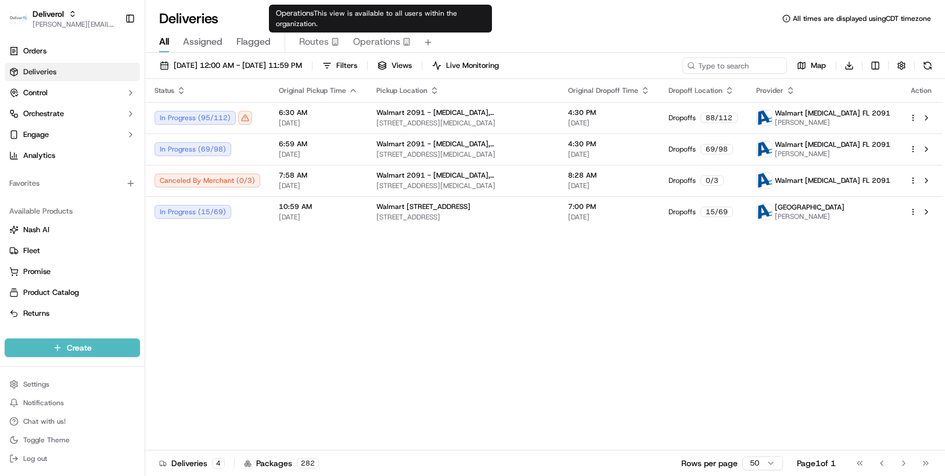
click at [396, 42] on span "Operations" at bounding box center [376, 42] width 47 height 14
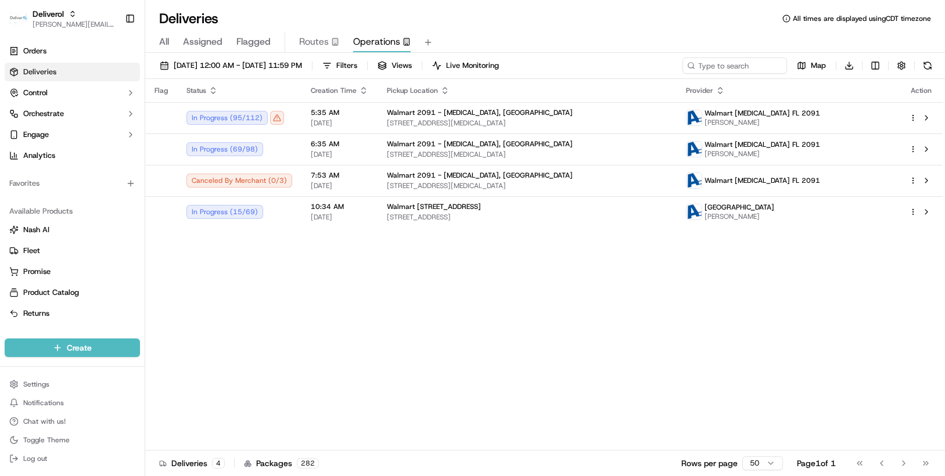
click at [161, 42] on span "All" at bounding box center [164, 42] width 10 height 14
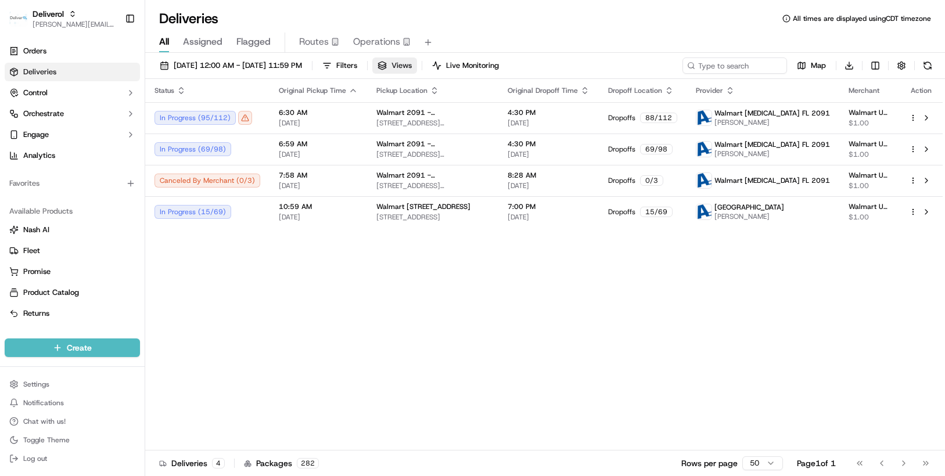
click at [412, 69] on span "Views" at bounding box center [401, 65] width 20 height 10
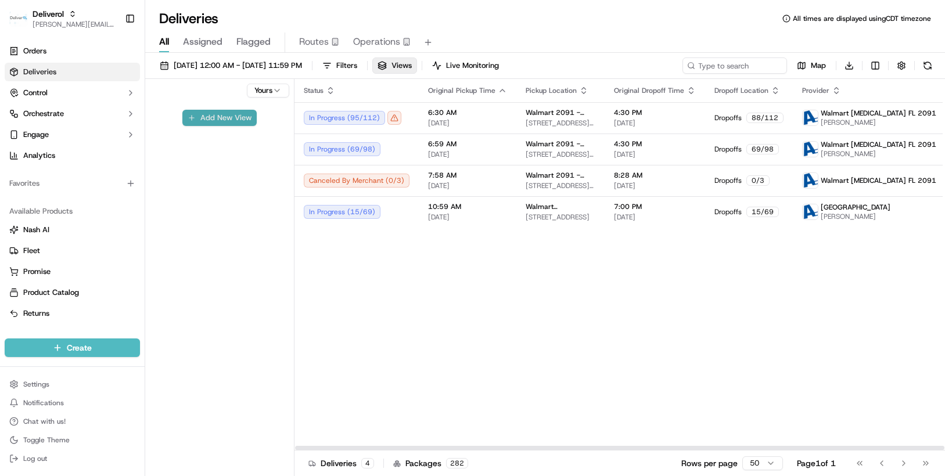
click at [230, 113] on button "Add New View" at bounding box center [219, 118] width 74 height 16
click at [200, 121] on input at bounding box center [200, 122] width 92 height 16
type input "D"
type input "Ops"
click at [254, 123] on button "submit" at bounding box center [255, 122] width 15 height 15
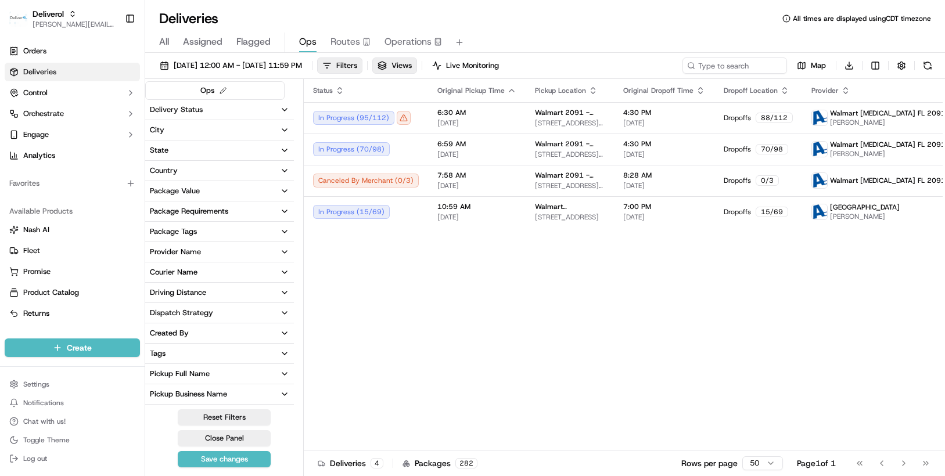
click at [283, 108] on icon "button" at bounding box center [284, 109] width 9 height 9
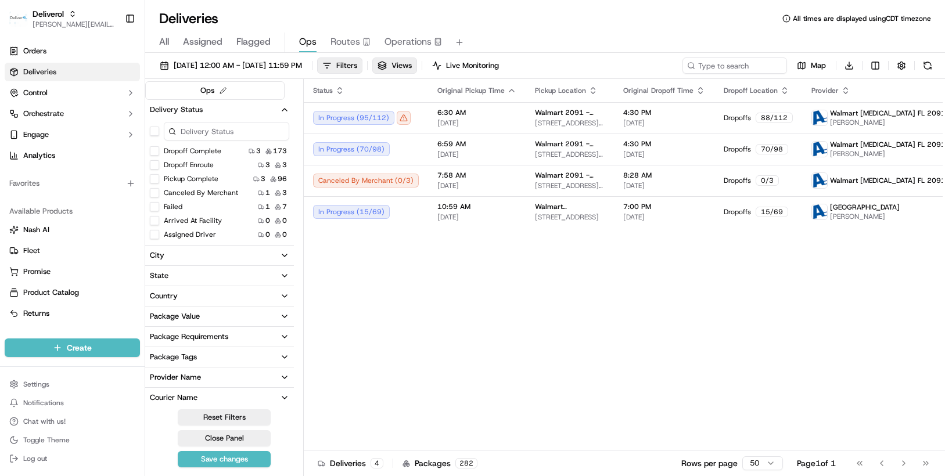
click at [153, 177] on button "Pickup Complete" at bounding box center [154, 178] width 9 height 9
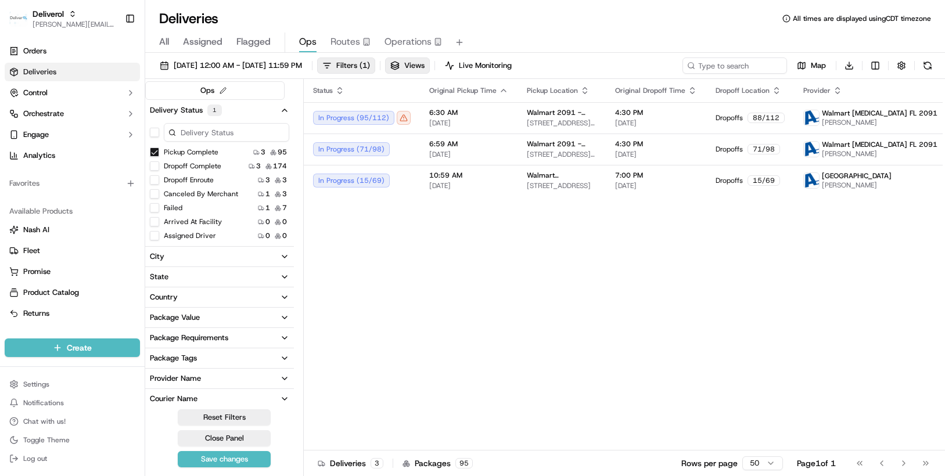
click at [154, 238] on button "Assigned Driver" at bounding box center [154, 235] width 9 height 9
click at [228, 417] on button "Reset Filters" at bounding box center [224, 417] width 93 height 16
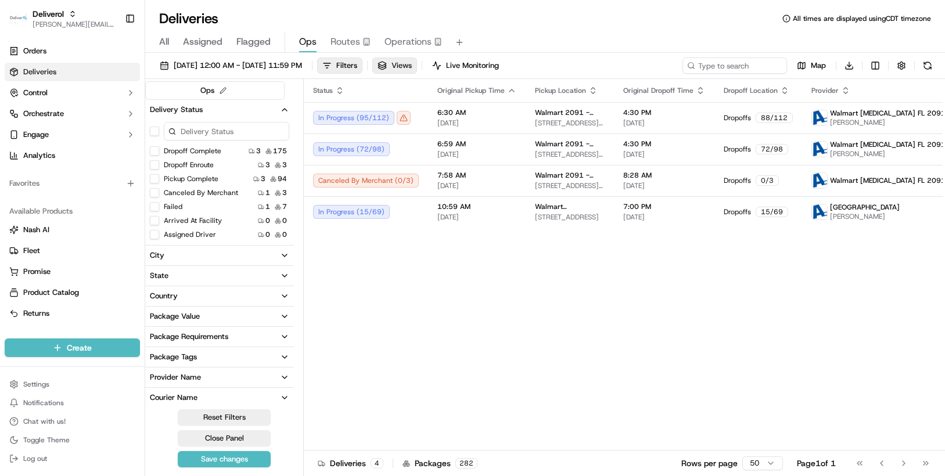
click at [412, 63] on span "Views" at bounding box center [401, 65] width 20 height 10
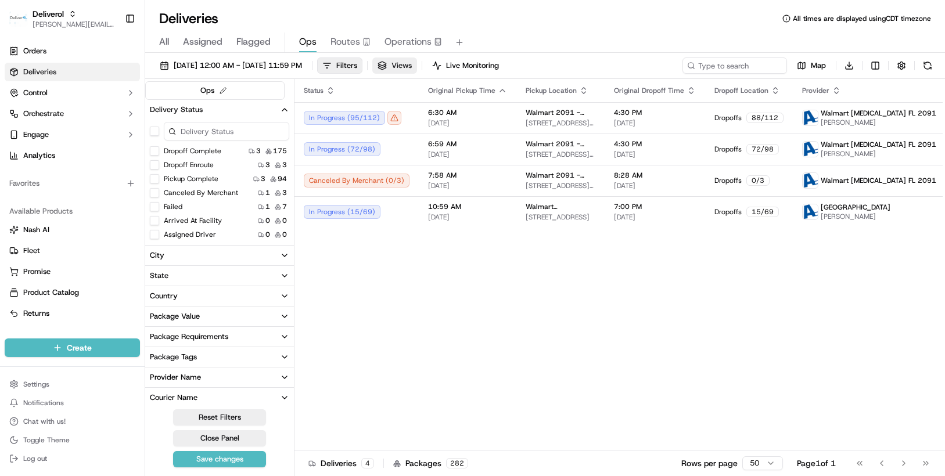
click at [412, 63] on span "Views" at bounding box center [401, 65] width 20 height 10
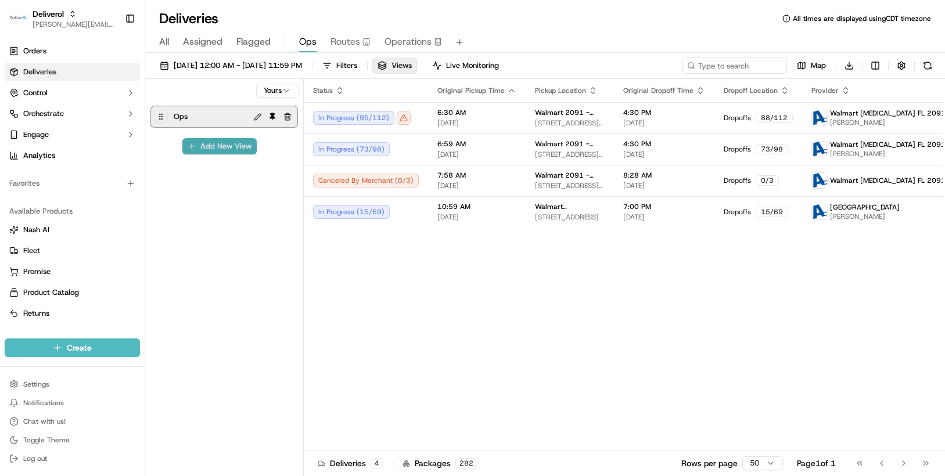
click at [227, 147] on button "Add New View" at bounding box center [219, 146] width 74 height 16
click at [285, 117] on button "button" at bounding box center [288, 117] width 14 height 14
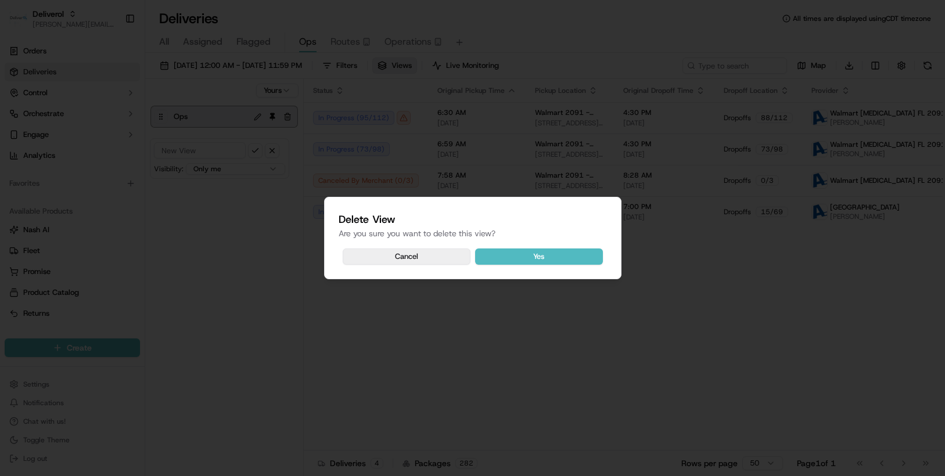
click at [433, 249] on button "Cancel" at bounding box center [407, 257] width 128 height 16
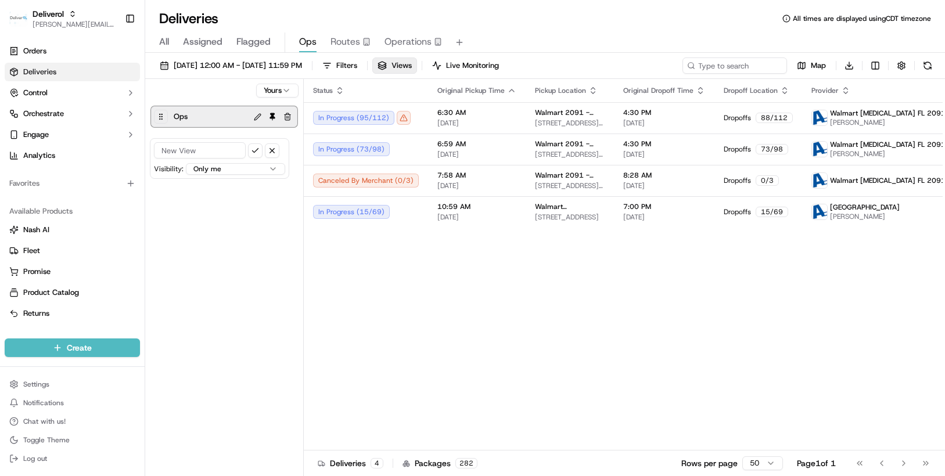
click at [285, 114] on button "button" at bounding box center [288, 117] width 14 height 14
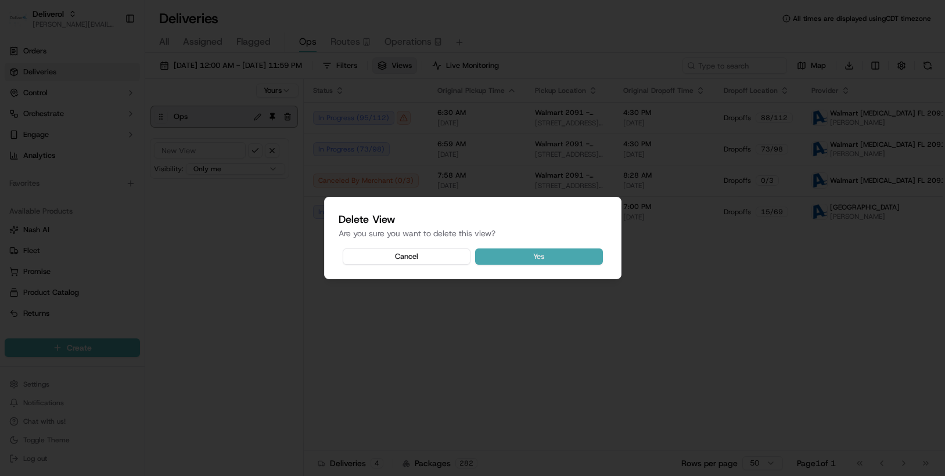
click at [516, 254] on button "Yes" at bounding box center [539, 257] width 128 height 16
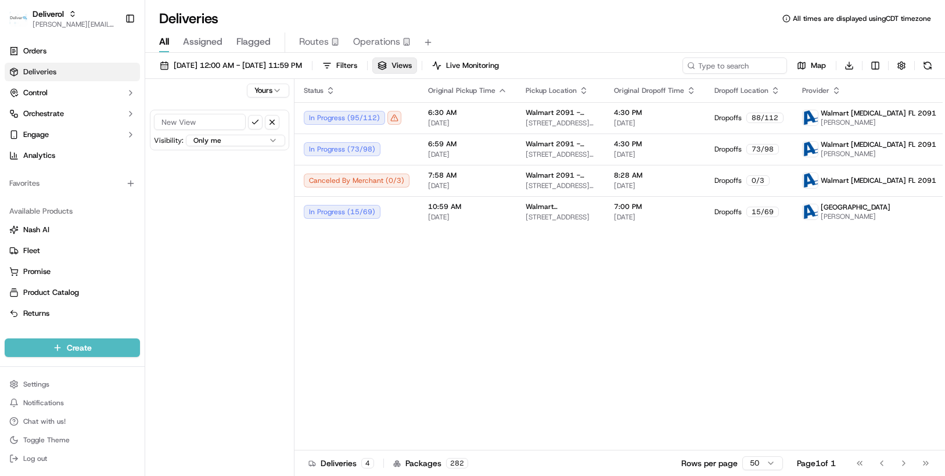
click at [213, 123] on input at bounding box center [200, 122] width 92 height 16
click at [875, 66] on html "Deliverol chris.sexton@deliverol.com Toggle Sidebar Orders Deliveries Control O…" at bounding box center [472, 238] width 945 height 476
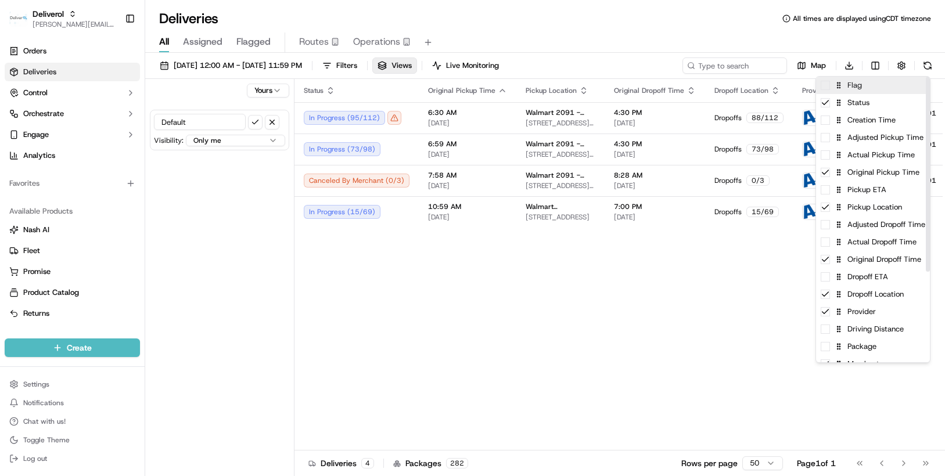
click at [856, 92] on div "Flag" at bounding box center [873, 85] width 114 height 17
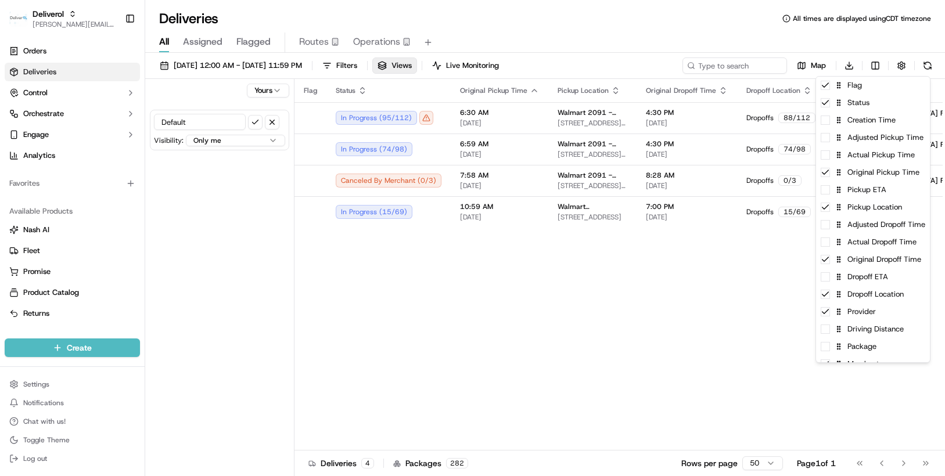
click at [275, 181] on html "Deliverol chris.sexton@deliverol.com Toggle Sidebar Orders Deliveries Control O…" at bounding box center [472, 238] width 945 height 476
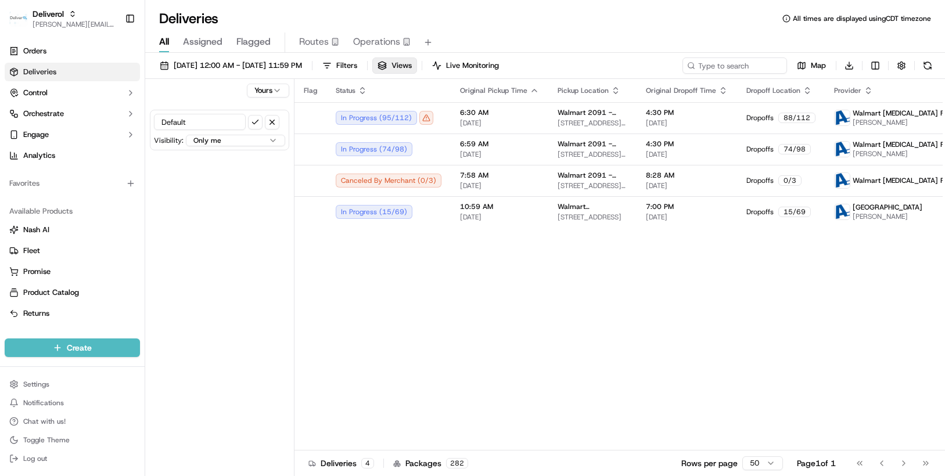
click at [83, 69] on link "Deliveries" at bounding box center [72, 72] width 135 height 19
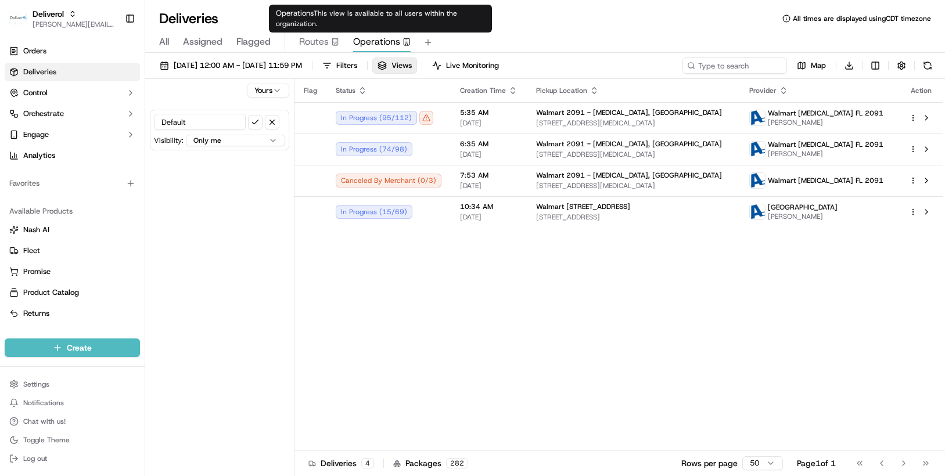
click at [390, 42] on span "Operations" at bounding box center [376, 42] width 47 height 14
click at [375, 42] on span "Operations" at bounding box center [376, 42] width 47 height 14
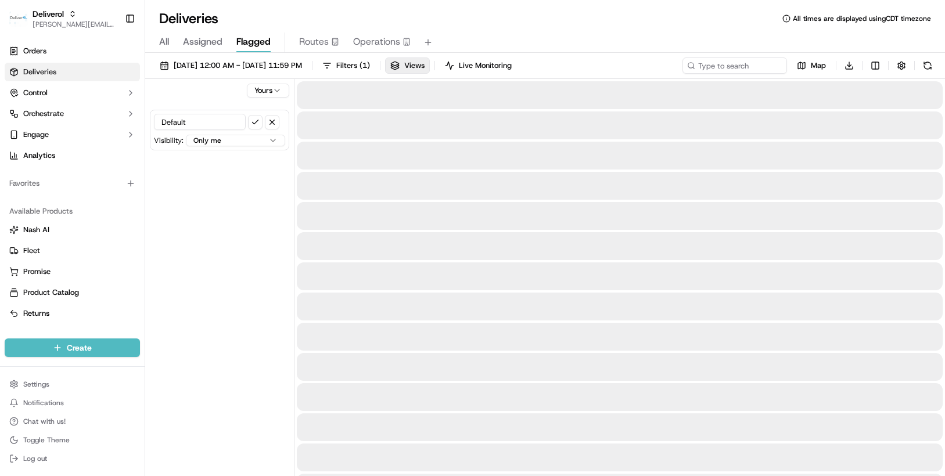
click at [246, 42] on span "Flagged" at bounding box center [253, 42] width 34 height 14
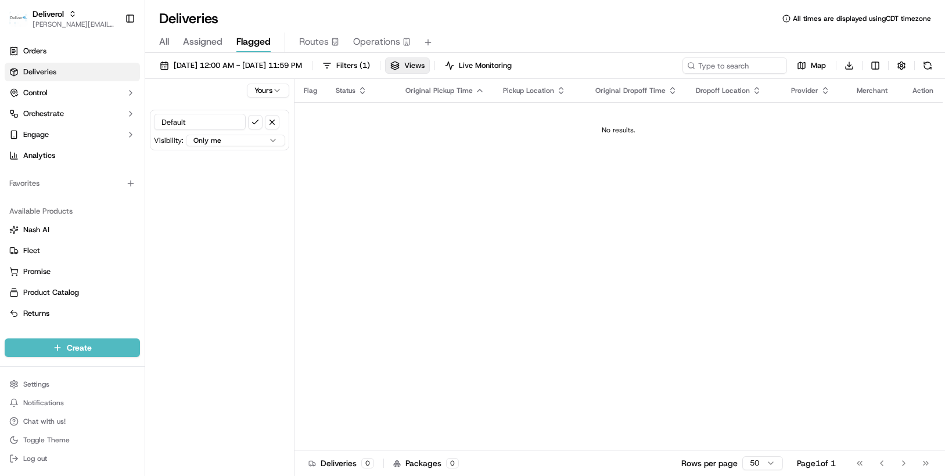
click at [215, 122] on input "Default" at bounding box center [200, 122] width 92 height 16
type input "D"
type input "Ops"
click at [253, 185] on div "Yours Ops Visibility: Only me All organizations within this account All users w…" at bounding box center [219, 279] width 149 height 400
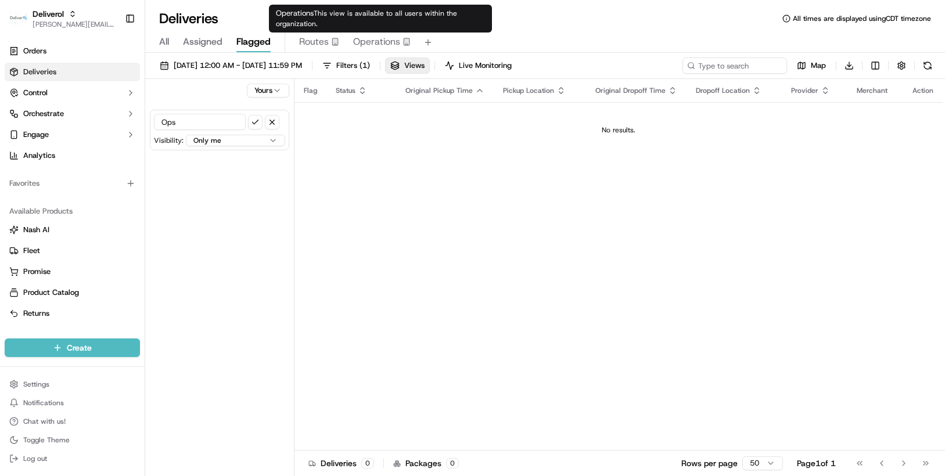
click at [373, 42] on span "Operations" at bounding box center [376, 42] width 47 height 14
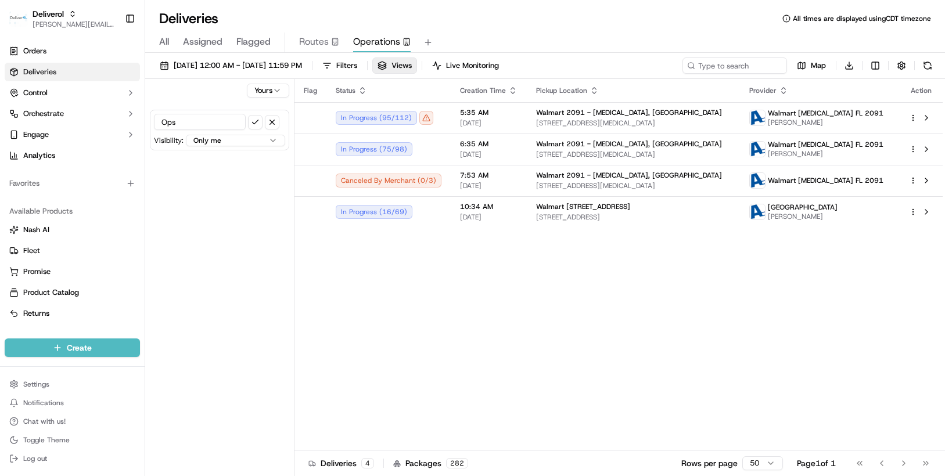
click at [272, 138] on html "Deliverol chris.sexton@deliverol.com Toggle Sidebar Orders Deliveries Control O…" at bounding box center [472, 238] width 945 height 476
click at [243, 257] on html "Deliverol chris.sexton@deliverol.com Toggle Sidebar Orders Deliveries Control O…" at bounding box center [472, 238] width 945 height 476
click at [214, 188] on div "Yours Ops Visibility: Only me All organizations within this account All users w…" at bounding box center [219, 279] width 149 height 400
click at [252, 121] on button "submit" at bounding box center [255, 122] width 15 height 15
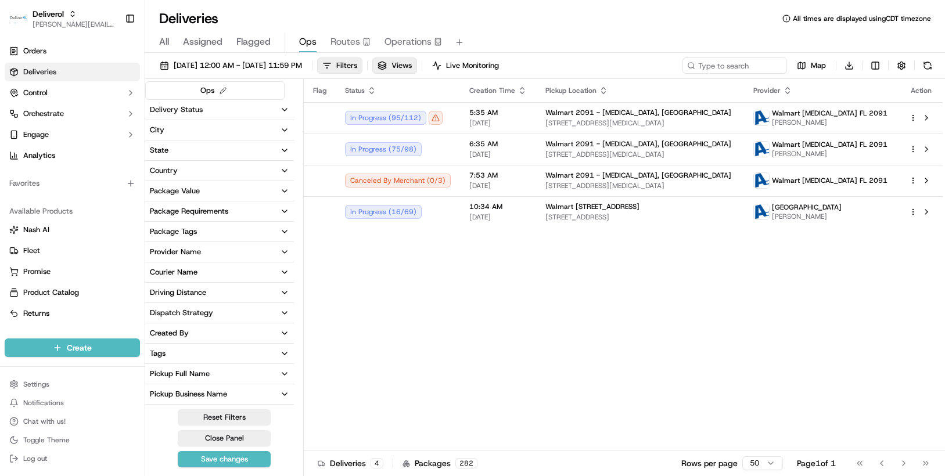
click at [283, 109] on icon "button" at bounding box center [284, 109] width 9 height 9
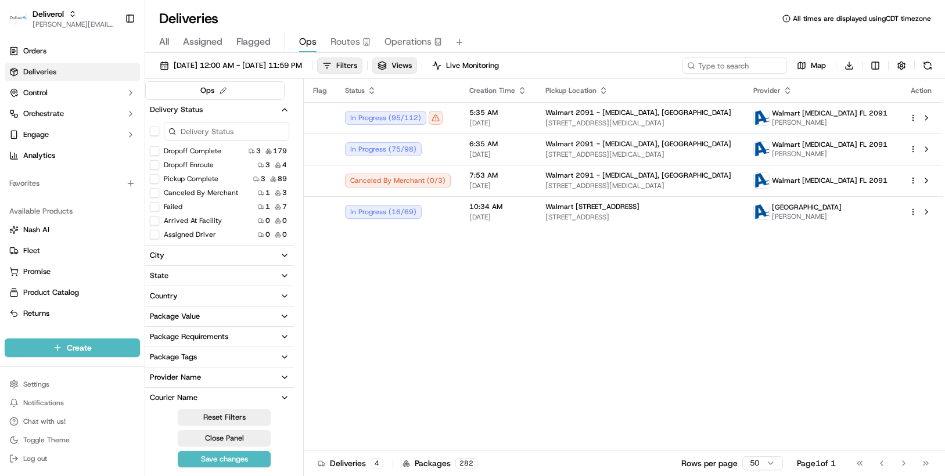
click at [157, 235] on button "Assigned Driver" at bounding box center [154, 234] width 9 height 9
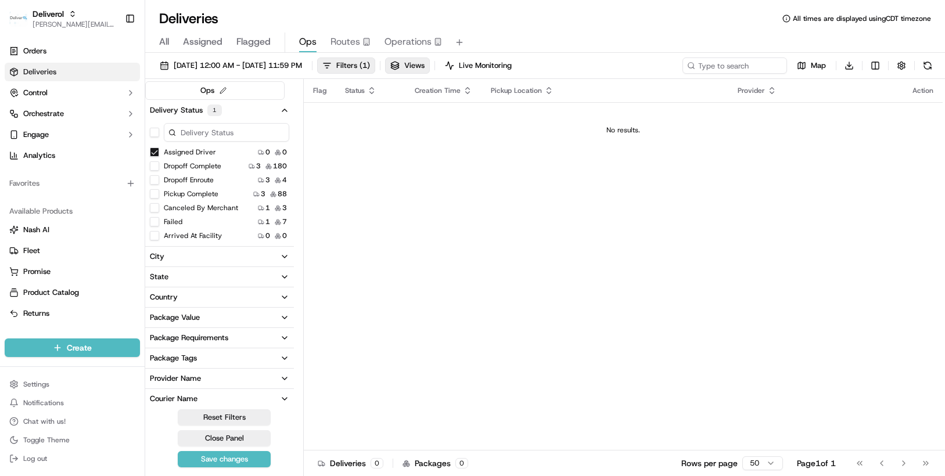
click at [157, 234] on button "Arrived At Facility" at bounding box center [154, 235] width 9 height 9
click at [157, 166] on button "Arrived At Facility" at bounding box center [154, 165] width 9 height 9
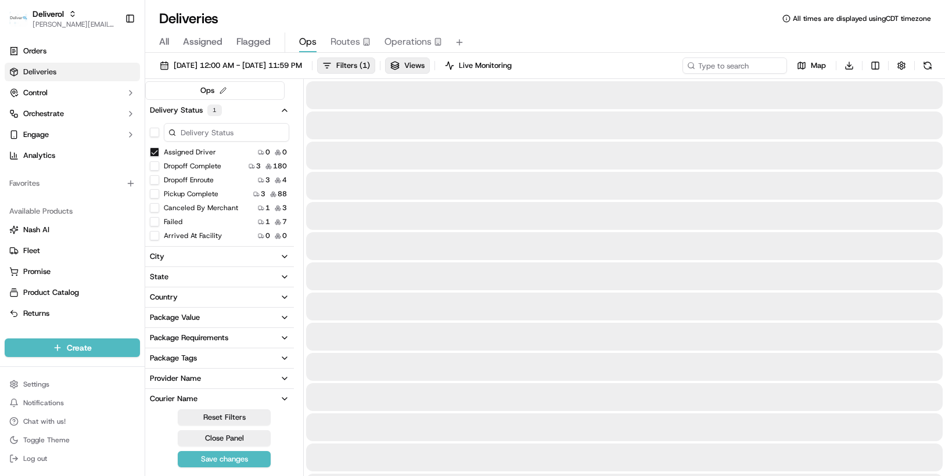
click at [156, 153] on button "Assigned Driver" at bounding box center [154, 152] width 9 height 9
click at [276, 89] on div "Ops" at bounding box center [214, 90] width 139 height 19
click at [227, 113] on button "Delivery Status" at bounding box center [219, 110] width 149 height 20
click at [281, 109] on icon "button" at bounding box center [284, 109] width 9 height 9
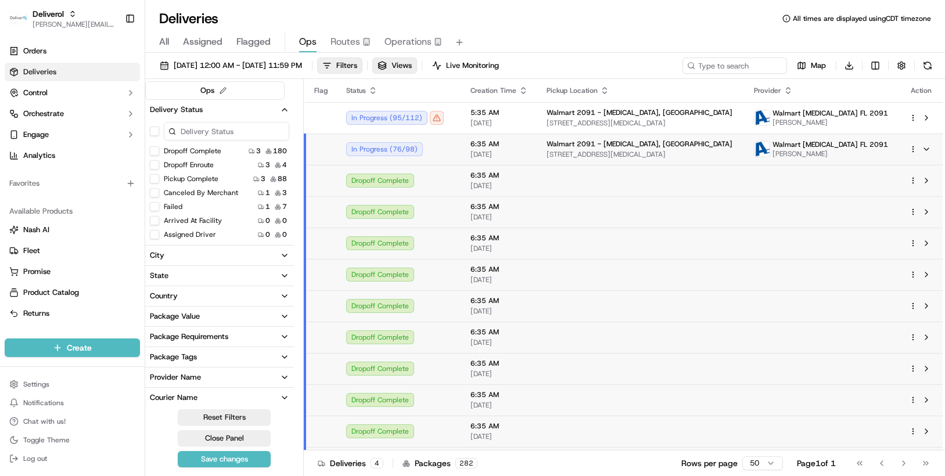
click at [283, 108] on icon "button" at bounding box center [284, 109] width 9 height 9
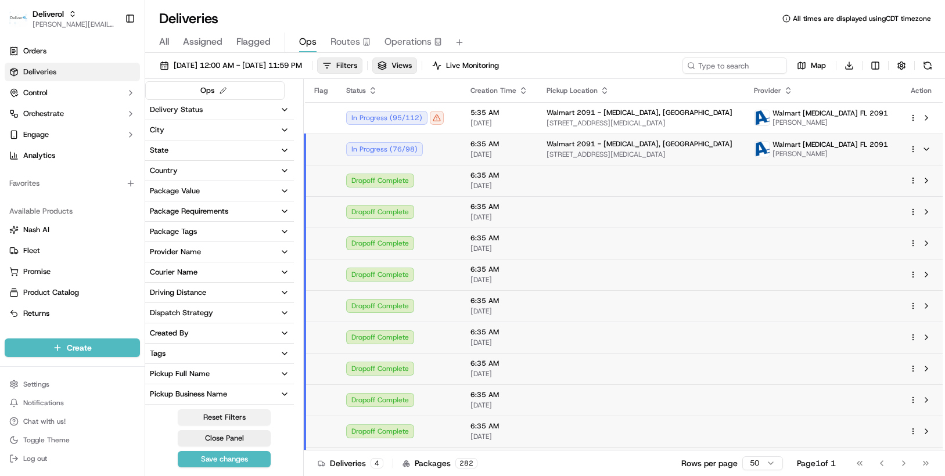
click at [220, 419] on button "Reset Filters" at bounding box center [224, 417] width 93 height 16
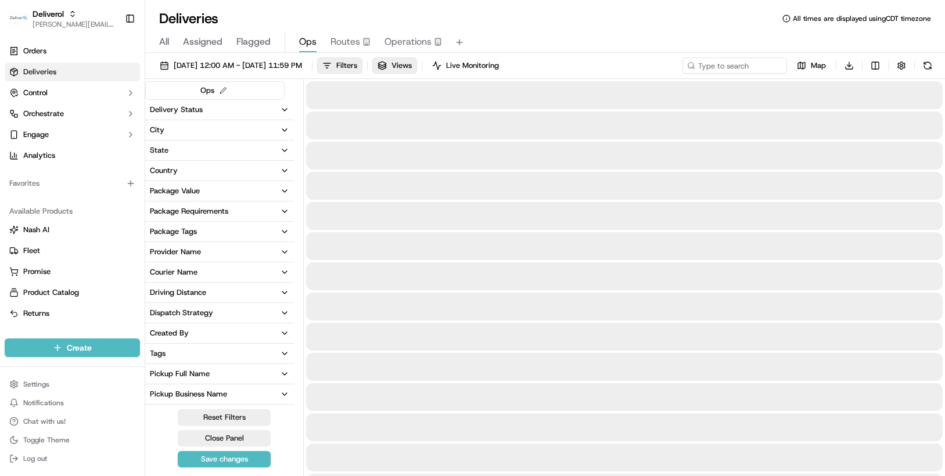
click at [217, 412] on button "Reset Filters" at bounding box center [224, 417] width 93 height 16
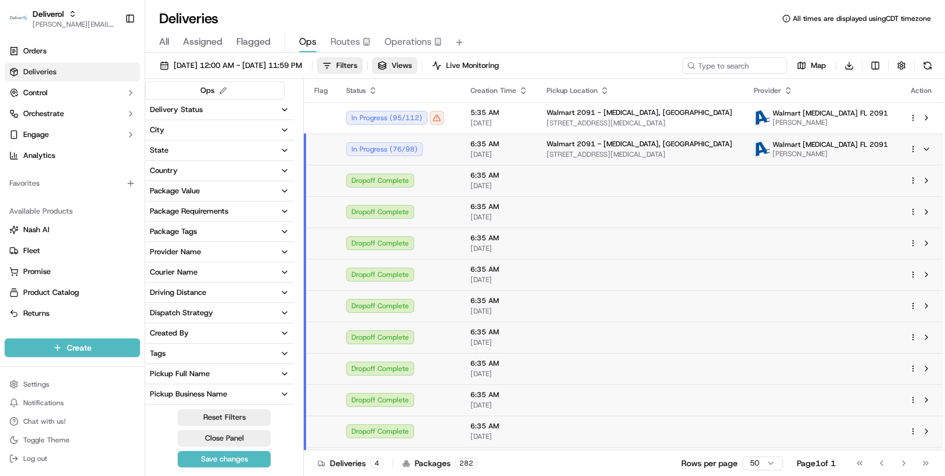
click at [73, 73] on link "Deliveries" at bounding box center [72, 72] width 135 height 19
click at [302, 66] on span "[DATE] 12:00 AM - [DATE] 11:59 PM" at bounding box center [238, 65] width 128 height 10
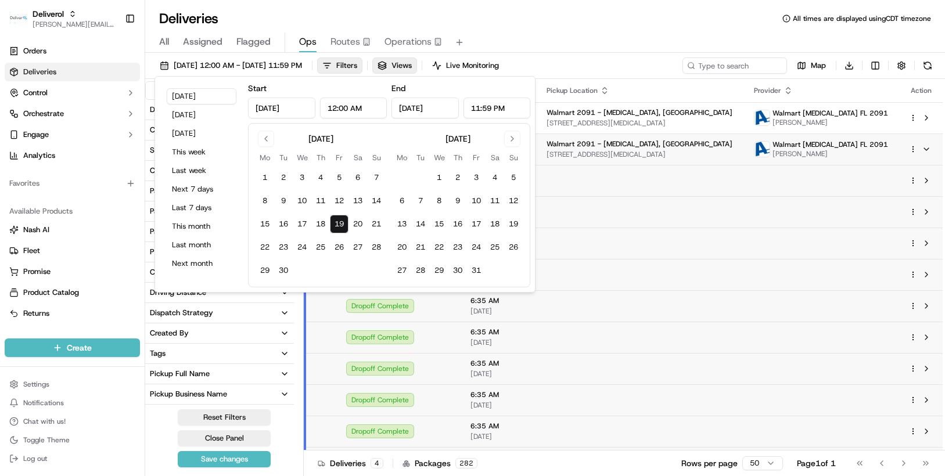
click at [343, 218] on button "19" at bounding box center [339, 224] width 19 height 19
click at [610, 213] on td at bounding box center [640, 211] width 207 height 31
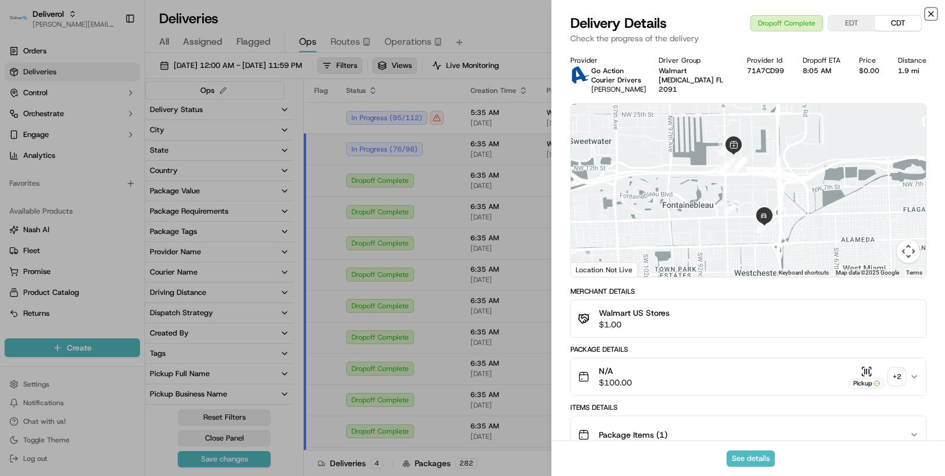
click at [931, 13] on icon "button" at bounding box center [930, 13] width 9 height 9
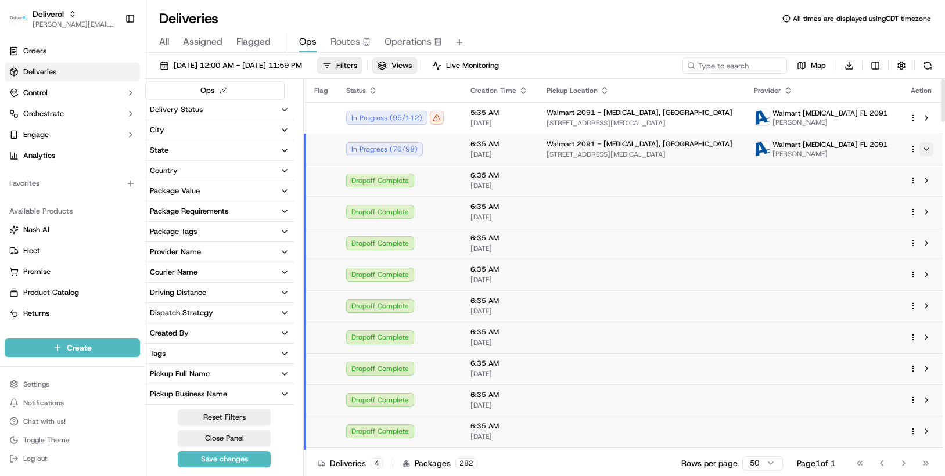
click at [928, 146] on button at bounding box center [926, 149] width 14 height 14
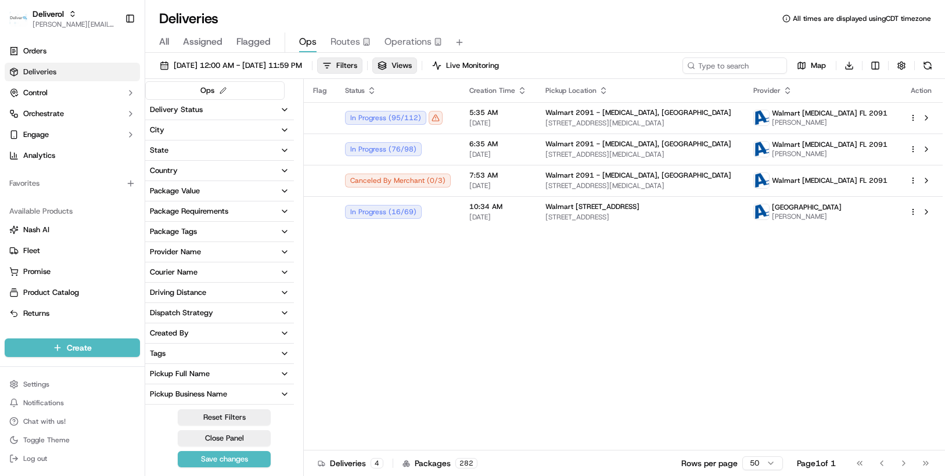
click at [206, 439] on button "Close Panel" at bounding box center [224, 438] width 93 height 16
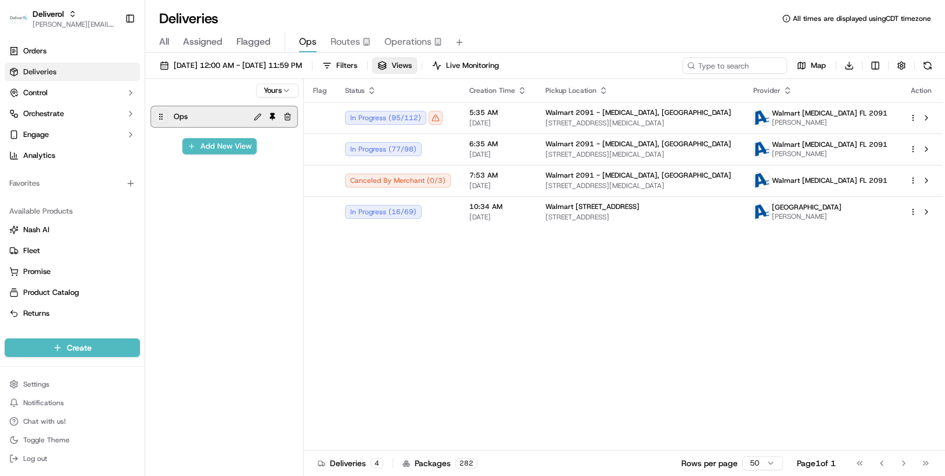
click at [290, 113] on button "button" at bounding box center [288, 117] width 14 height 14
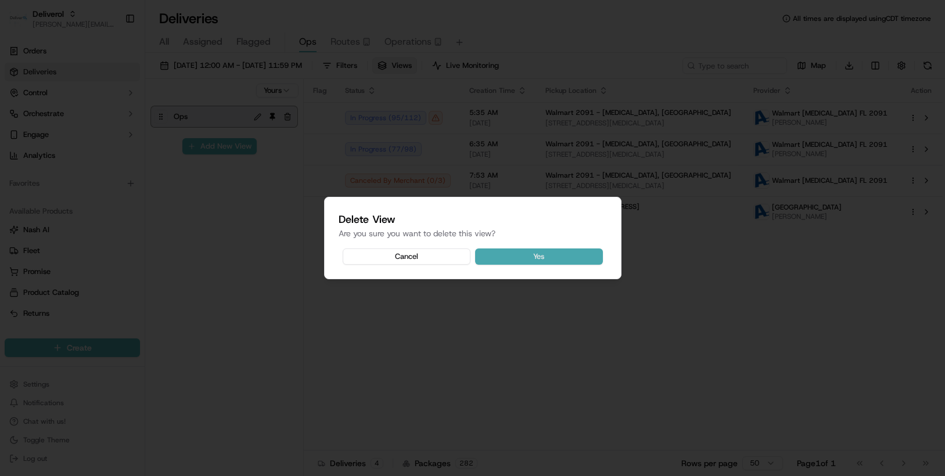
click at [529, 258] on button "Yes" at bounding box center [539, 257] width 128 height 16
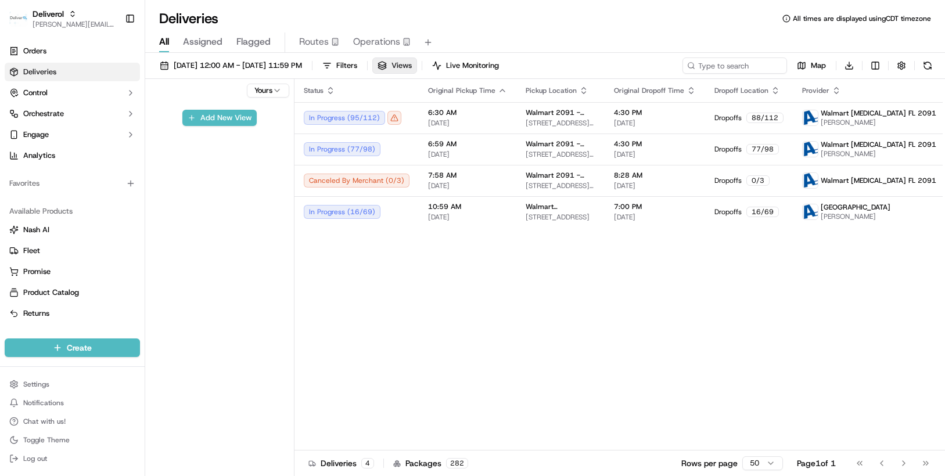
click at [412, 64] on span "Views" at bounding box center [401, 65] width 20 height 10
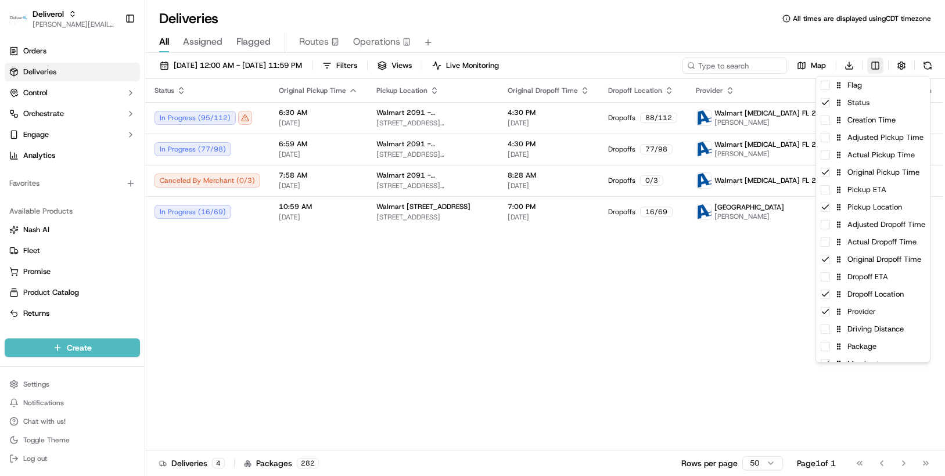
click at [874, 64] on html "Deliverol chris.sexton@deliverol.com Toggle Sidebar Orders Deliveries Control O…" at bounding box center [472, 238] width 945 height 476
click at [856, 154] on div "Actual Pickup Time" at bounding box center [873, 154] width 114 height 17
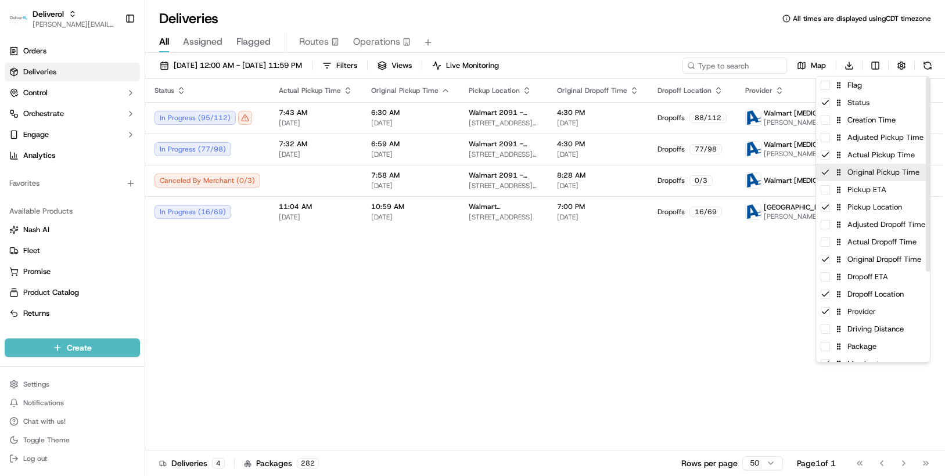
click at [827, 179] on div "Original Pickup Time" at bounding box center [873, 172] width 114 height 17
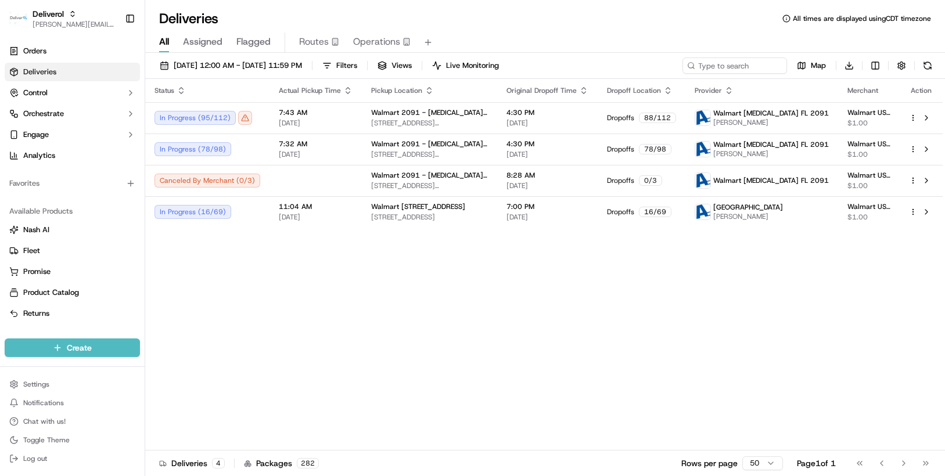
click at [572, 365] on html "Deliverol chris.sexton@deliverol.com Toggle Sidebar Orders Deliveries Control O…" at bounding box center [472, 238] width 945 height 476
click at [57, 149] on link "Analytics" at bounding box center [72, 155] width 135 height 19
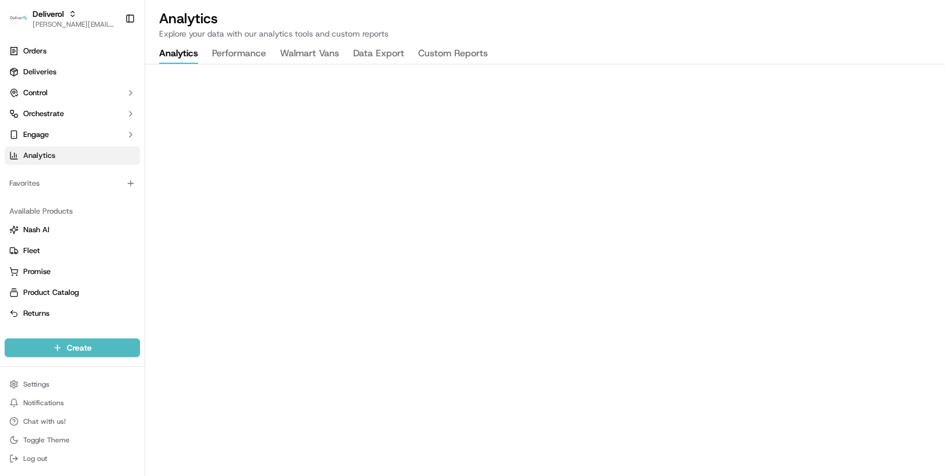
click at [294, 55] on button "Walmart Vans" at bounding box center [309, 54] width 59 height 20
click at [300, 54] on button "Walmart Vans" at bounding box center [309, 54] width 59 height 20
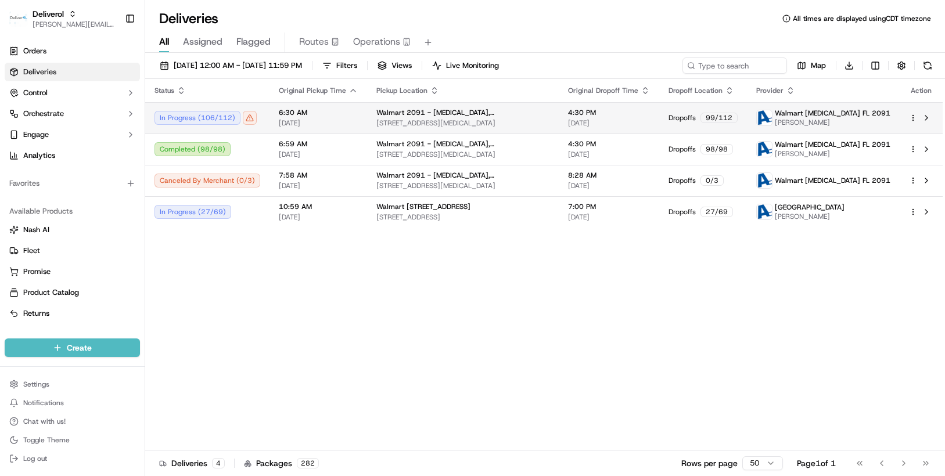
click at [915, 115] on html "Deliverol chris.sexton@deliverol.com Toggle Sidebar Orders Deliveries Control O…" at bounding box center [472, 238] width 945 height 476
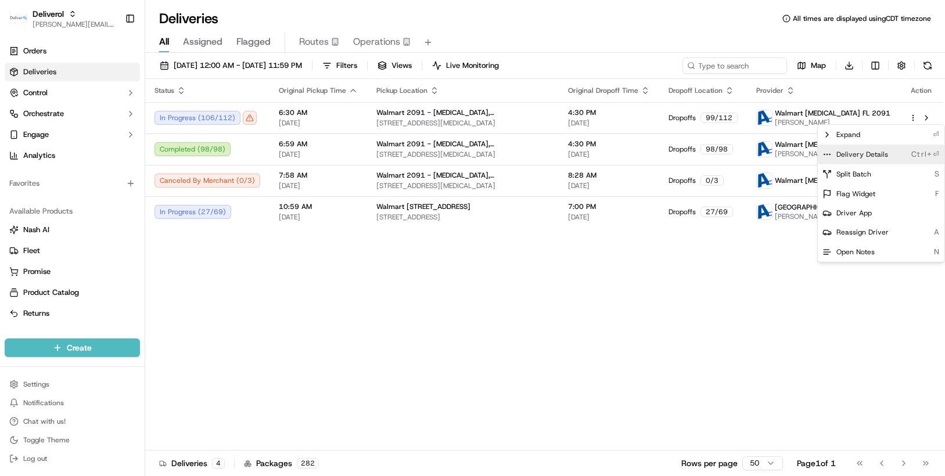
click at [871, 150] on span "Delivery Details" at bounding box center [862, 154] width 52 height 9
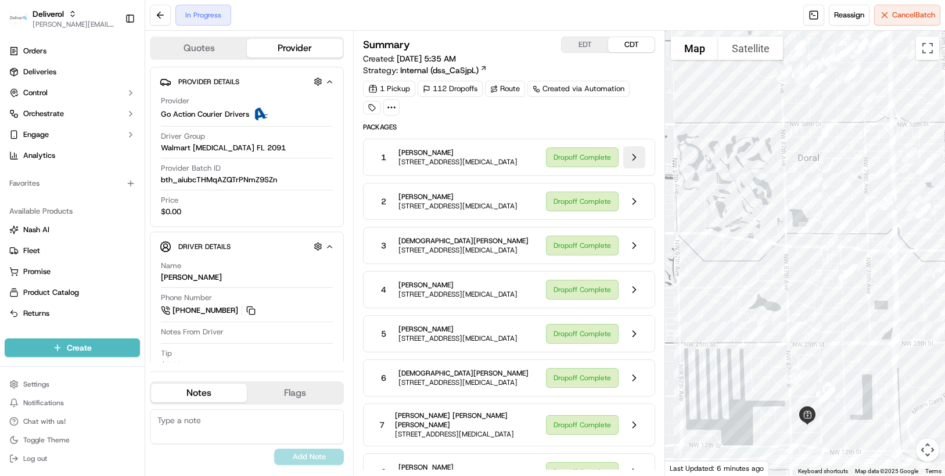
click at [631, 160] on button at bounding box center [634, 157] width 22 height 22
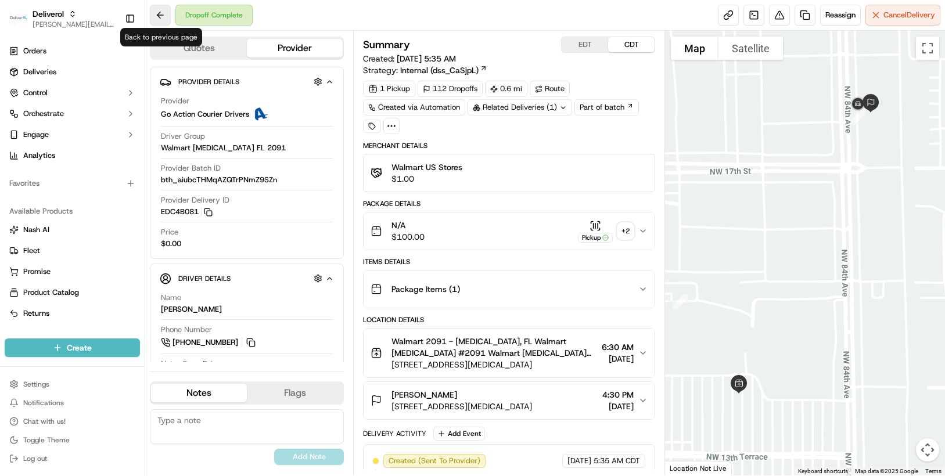
click at [155, 13] on button at bounding box center [160, 15] width 21 height 21
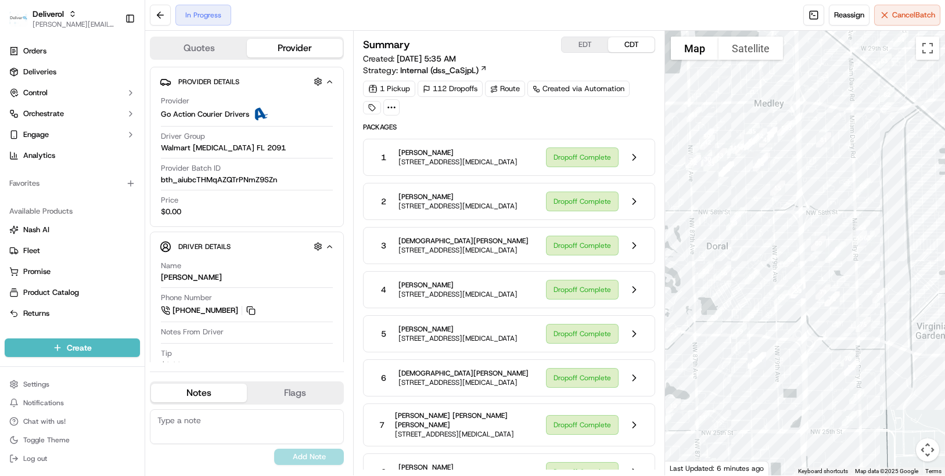
drag, startPoint x: 791, startPoint y: 286, endPoint x: 698, endPoint y: 374, distance: 128.6
click at [698, 374] on div at bounding box center [805, 253] width 280 height 445
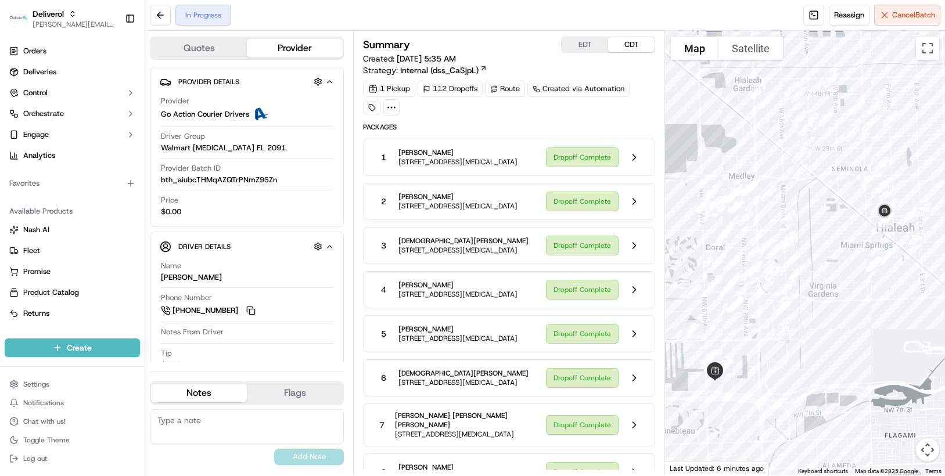
drag, startPoint x: 893, startPoint y: 379, endPoint x: 842, endPoint y: 335, distance: 67.2
click at [842, 335] on div at bounding box center [805, 253] width 280 height 445
click at [159, 20] on button at bounding box center [160, 15] width 21 height 21
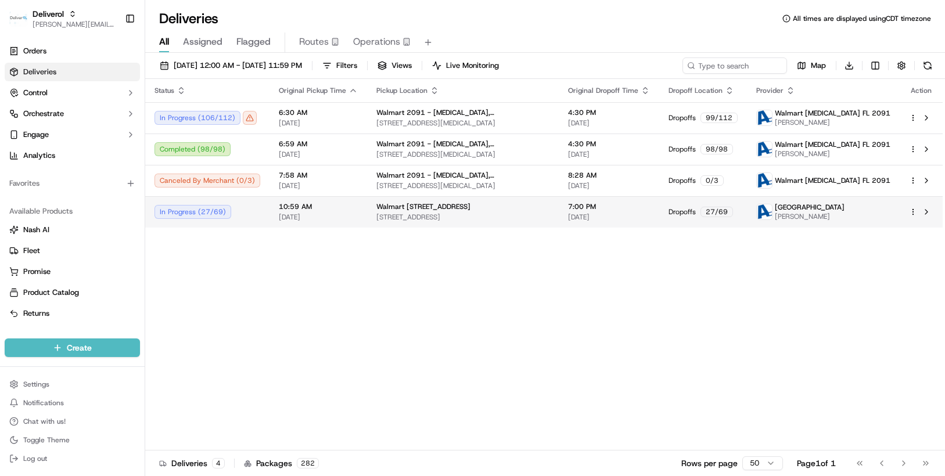
click at [913, 209] on html "Deliverol chris.sexton@deliverol.com Toggle Sidebar Orders Deliveries Control O…" at bounding box center [472, 238] width 945 height 476
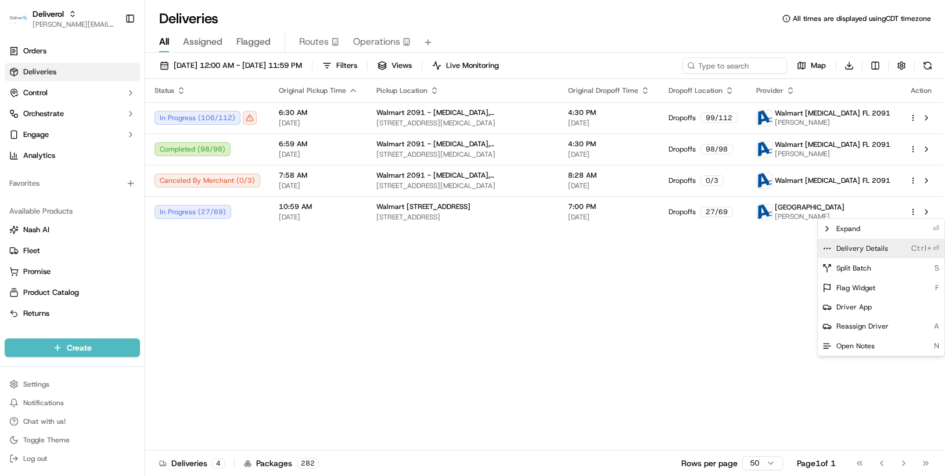
click at [870, 246] on span "Delivery Details" at bounding box center [862, 248] width 52 height 9
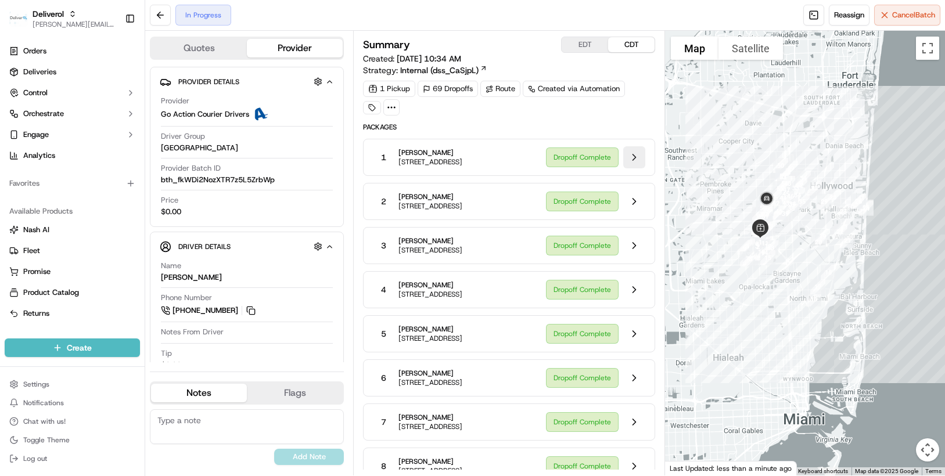
click at [635, 162] on button at bounding box center [634, 157] width 22 height 22
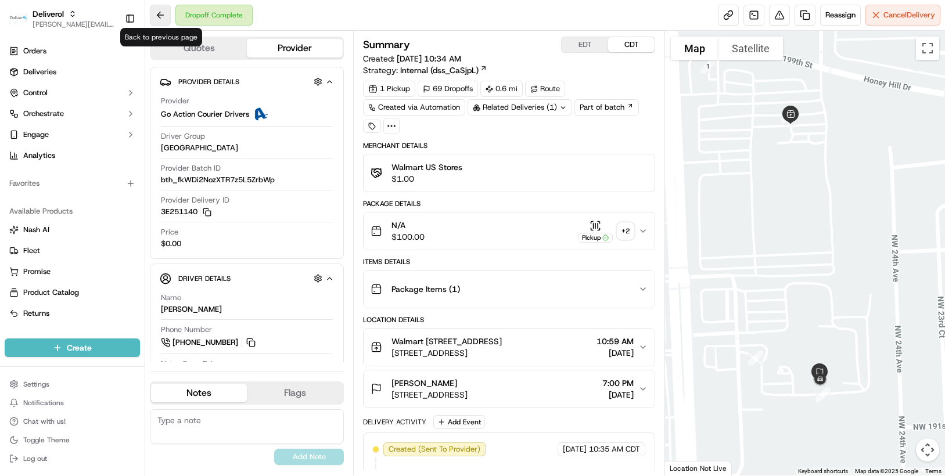
click at [162, 17] on button at bounding box center [160, 15] width 21 height 21
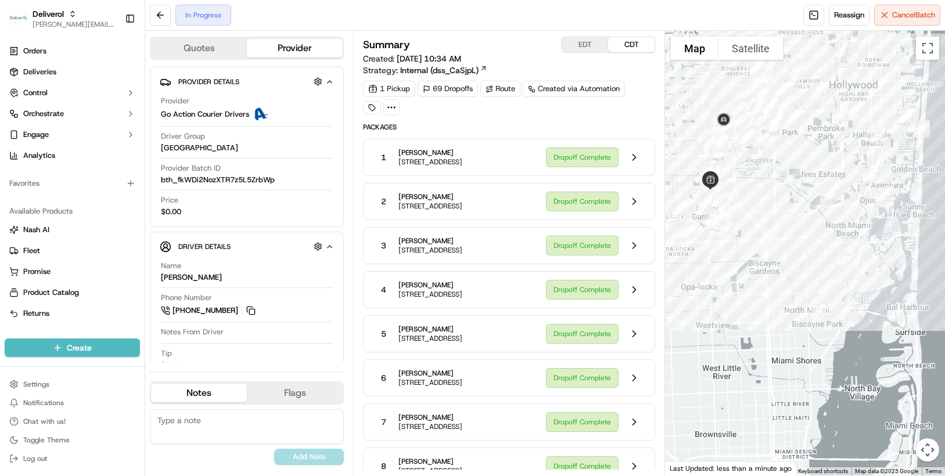
drag, startPoint x: 789, startPoint y: 312, endPoint x: 705, endPoint y: 335, distance: 86.7
click at [705, 335] on div at bounding box center [805, 253] width 280 height 445
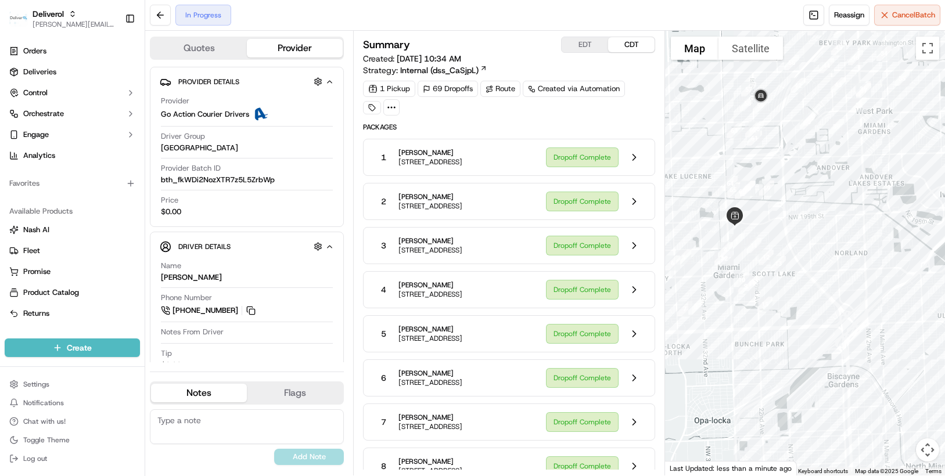
drag, startPoint x: 706, startPoint y: 244, endPoint x: 719, endPoint y: 390, distance: 146.4
click at [719, 390] on div at bounding box center [805, 253] width 280 height 445
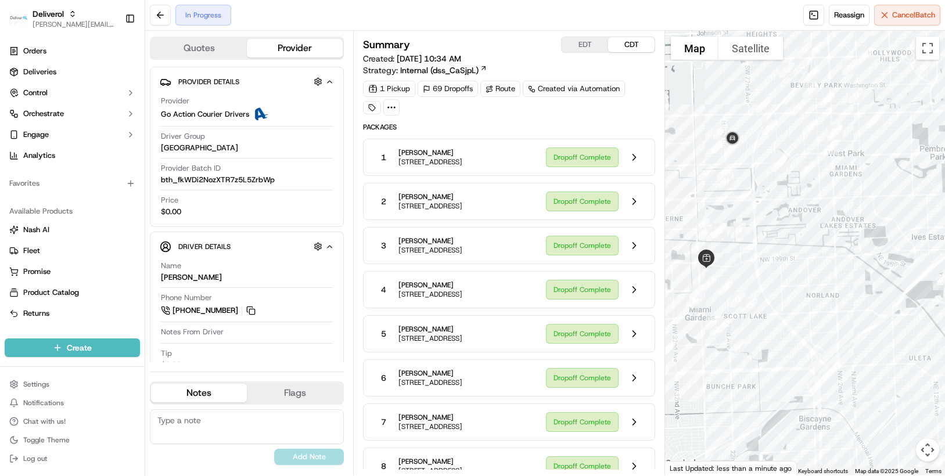
drag, startPoint x: 833, startPoint y: 232, endPoint x: 803, endPoint y: 274, distance: 51.7
click at [803, 274] on div at bounding box center [805, 253] width 280 height 445
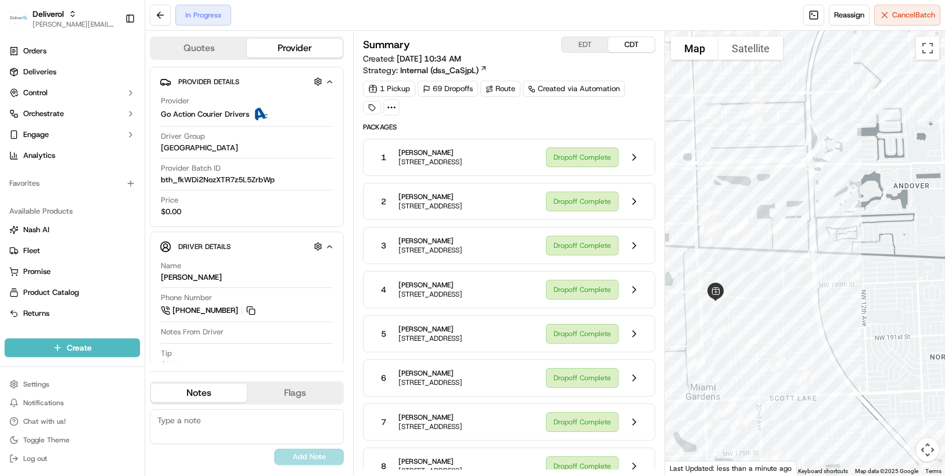
drag, startPoint x: 769, startPoint y: 289, endPoint x: 884, endPoint y: 327, distance: 121.2
click at [884, 327] on div at bounding box center [805, 253] width 280 height 445
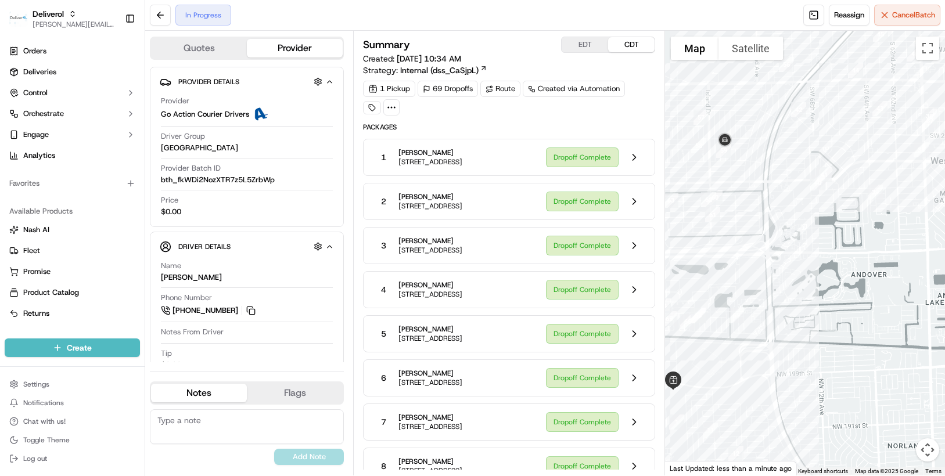
drag, startPoint x: 840, startPoint y: 294, endPoint x: 797, endPoint y: 384, distance: 100.0
click at [797, 384] on div at bounding box center [805, 253] width 280 height 445
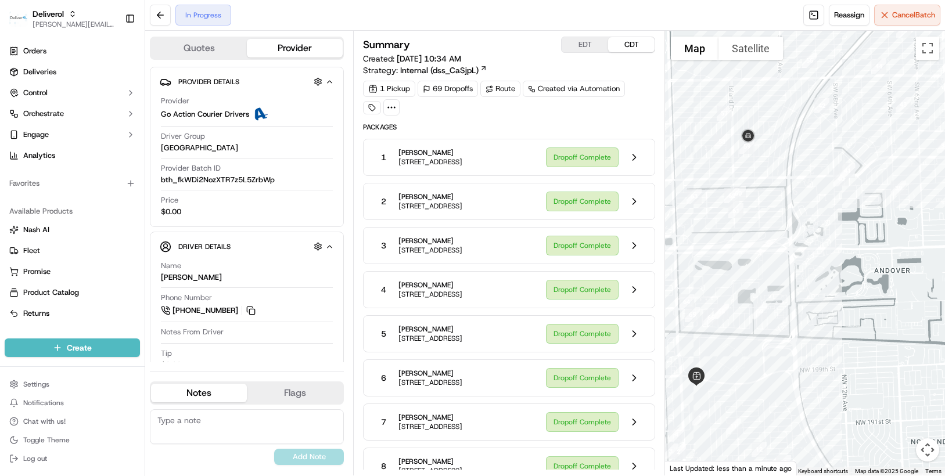
drag, startPoint x: 713, startPoint y: 277, endPoint x: 738, endPoint y: 273, distance: 24.7
click at [738, 273] on div at bounding box center [805, 253] width 280 height 445
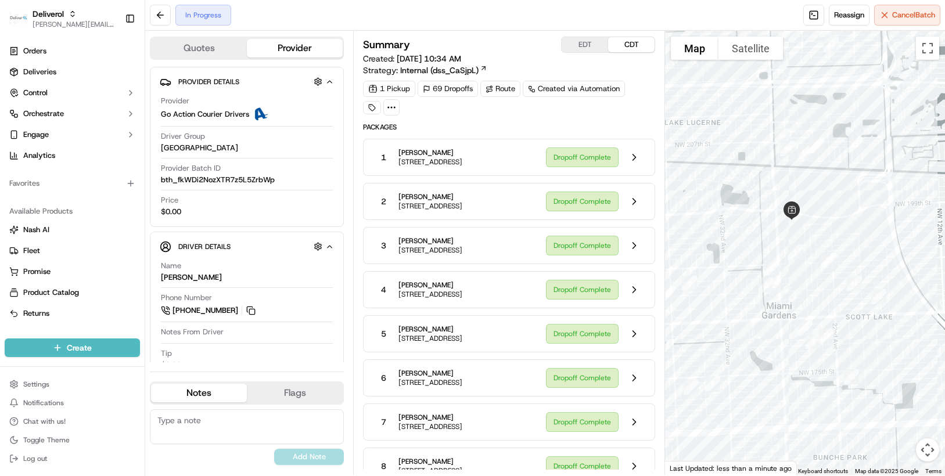
drag, startPoint x: 871, startPoint y: 339, endPoint x: 886, endPoint y: 238, distance: 101.7
click at [886, 238] on div at bounding box center [805, 253] width 280 height 445
click at [906, 247] on div at bounding box center [805, 253] width 280 height 445
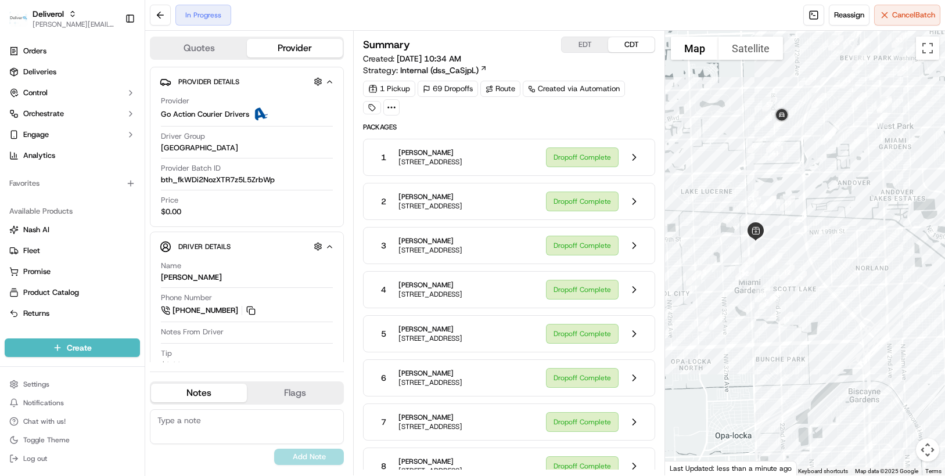
drag, startPoint x: 906, startPoint y: 247, endPoint x: 812, endPoint y: 255, distance: 94.4
click at [812, 255] on div at bounding box center [805, 253] width 280 height 445
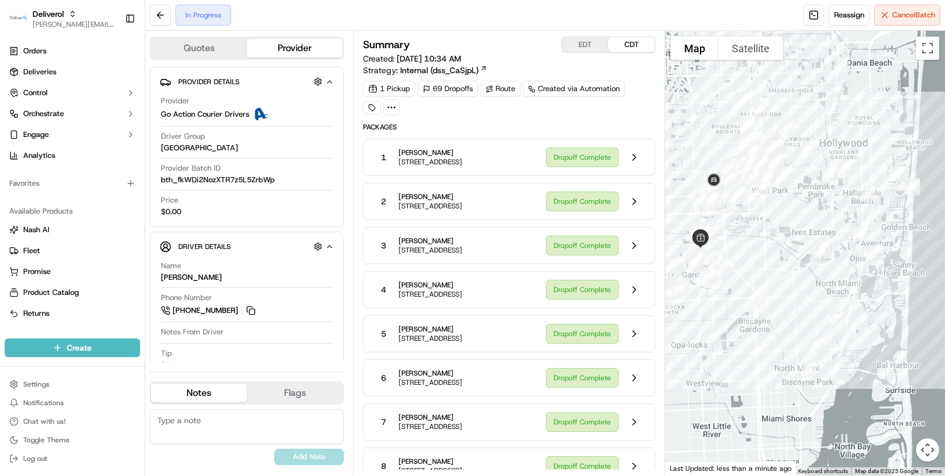
drag, startPoint x: 836, startPoint y: 270, endPoint x: 749, endPoint y: 270, distance: 87.1
click at [749, 270] on div at bounding box center [805, 253] width 280 height 445
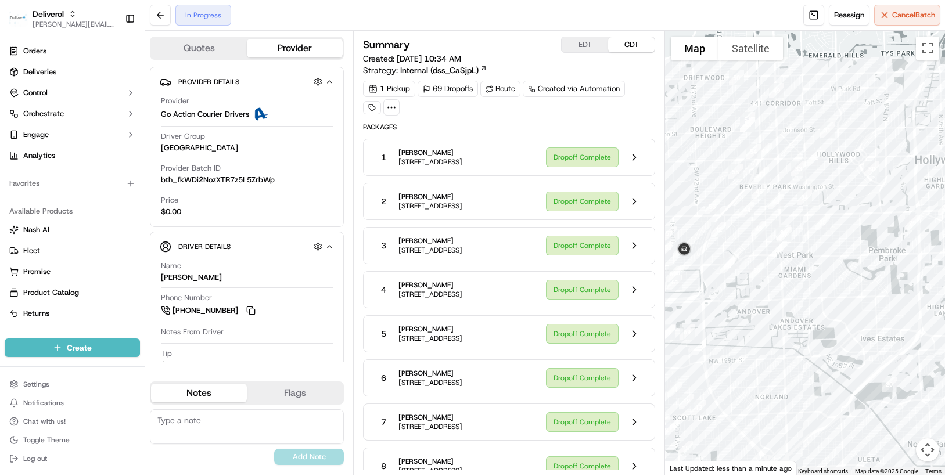
drag, startPoint x: 796, startPoint y: 301, endPoint x: 825, endPoint y: 451, distance: 152.6
click at [825, 451] on div at bounding box center [805, 253] width 280 height 445
click at [817, 425] on div at bounding box center [805, 253] width 280 height 445
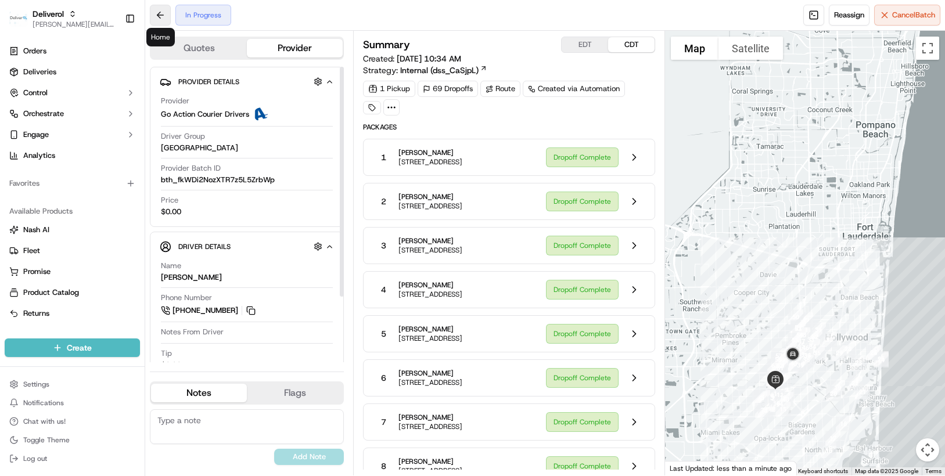
click at [160, 15] on button at bounding box center [160, 15] width 21 height 21
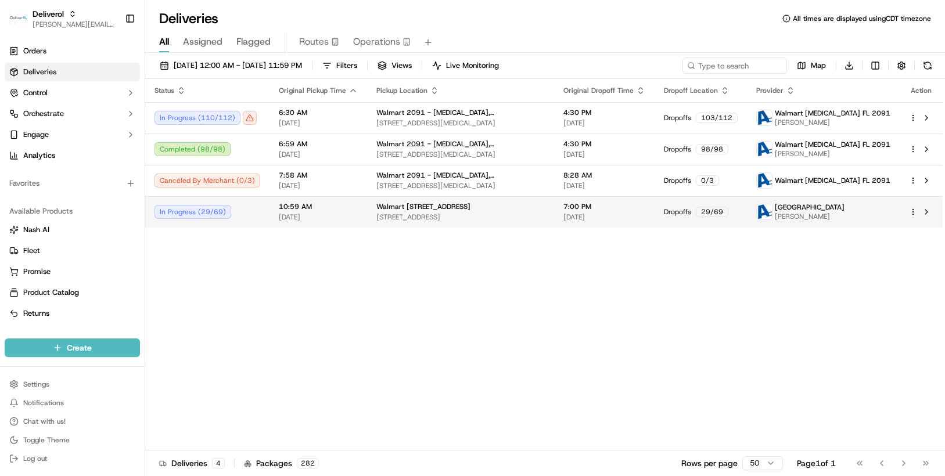
click at [912, 211] on html "Deliverol [PERSON_NAME][EMAIL_ADDRESS][PERSON_NAME][DOMAIN_NAME] Toggle Sidebar…" at bounding box center [472, 238] width 945 height 476
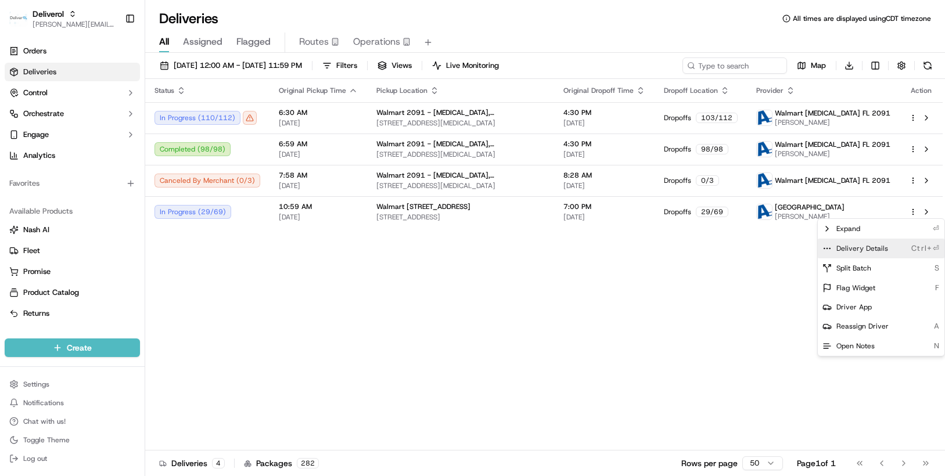
click at [876, 245] on span "Delivery Details" at bounding box center [862, 248] width 52 height 9
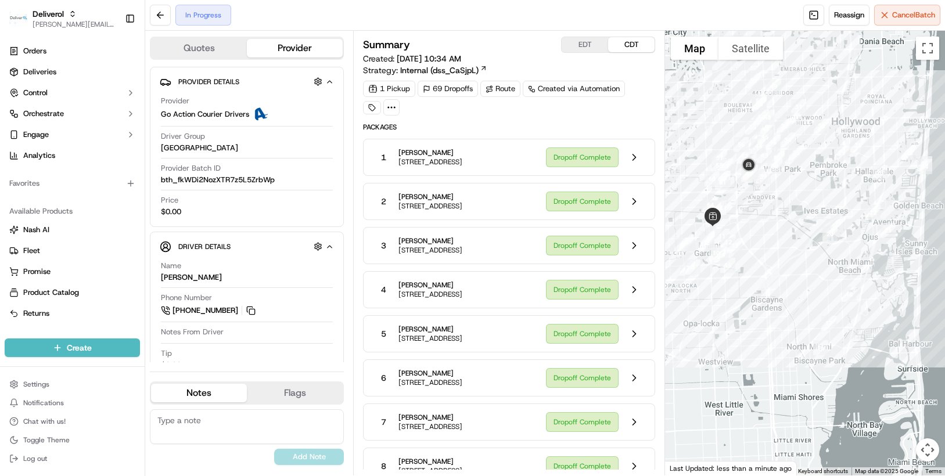
drag, startPoint x: 727, startPoint y: 322, endPoint x: 642, endPoint y: 372, distance: 98.4
click at [642, 372] on div "Quotes Provider Provider Details Hidden ( 2 ) Provider Go Action Courier Driver…" at bounding box center [545, 253] width 800 height 445
